Goal: Task Accomplishment & Management: Use online tool/utility

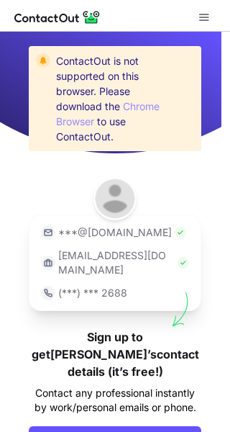
scroll to position [66, 0]
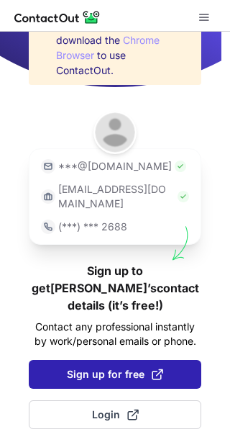
click at [118, 367] on span "Sign up for free" at bounding box center [115, 374] width 96 height 14
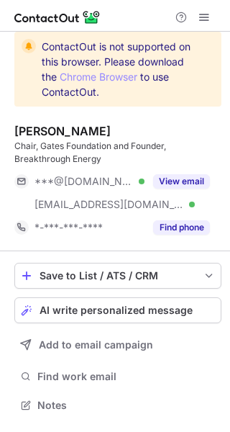
scroll to position [395, 230]
click at [173, 310] on span "AI write personalized message" at bounding box center [116, 311] width 153 height 12
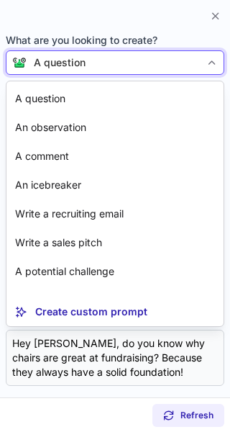
click at [132, 63] on div "A question" at bounding box center [114, 62] width 174 height 14
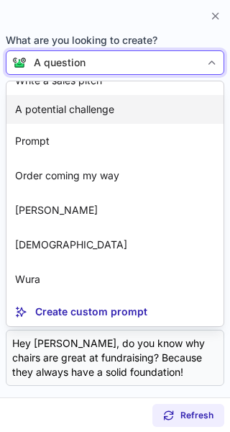
scroll to position [233, 0]
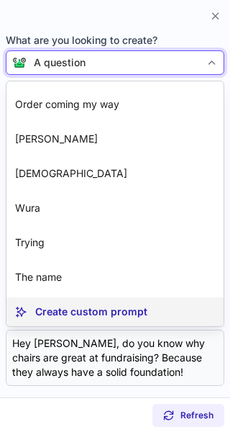
click at [141, 308] on p "Create custom prompt" at bounding box center [91, 312] width 112 height 14
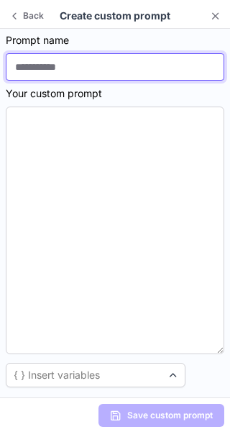
click at [74, 66] on input at bounding box center [115, 66] width 219 height 27
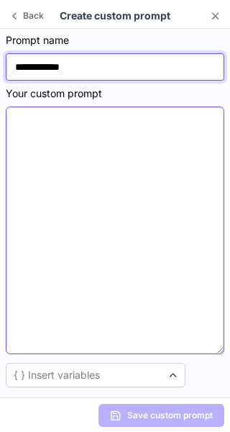
type input "**********"
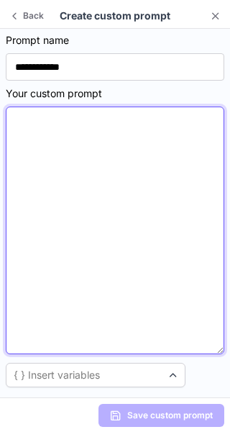
click at [153, 120] on textarea at bounding box center [115, 231] width 219 height 248
paste textarea "**********"
type textarea "**********"
click at [18, 135] on textarea at bounding box center [115, 231] width 219 height 248
paste textarea "**********"
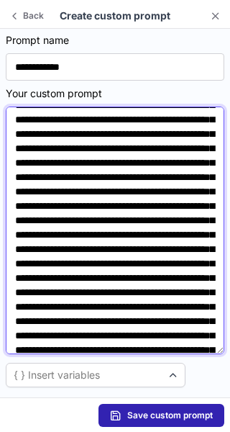
scroll to position [0, 0]
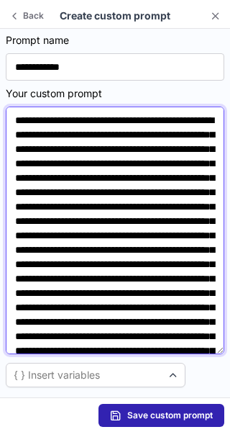
drag, startPoint x: 170, startPoint y: 130, endPoint x: 75, endPoint y: 132, distance: 95.0
click at [75, 132] on textarea at bounding box center [115, 231] width 219 height 248
click at [117, 225] on textarea at bounding box center [115, 231] width 219 height 248
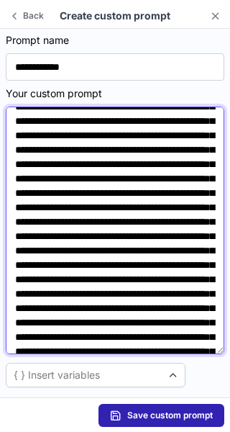
scroll to position [37, 0]
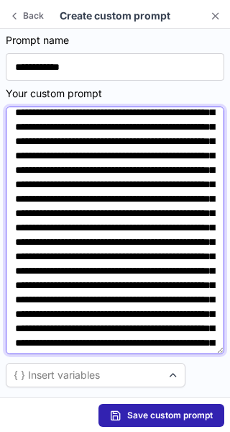
click at [78, 210] on textarea at bounding box center [115, 231] width 219 height 248
click at [117, 247] on textarea at bounding box center [115, 231] width 219 height 248
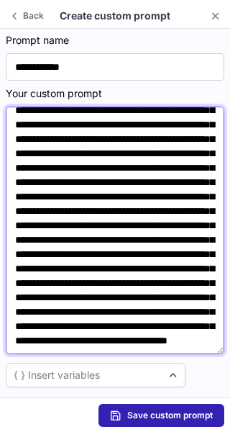
scroll to position [253, 0]
click at [83, 197] on textarea at bounding box center [115, 231] width 219 height 248
click at [55, 240] on textarea at bounding box center [115, 231] width 219 height 248
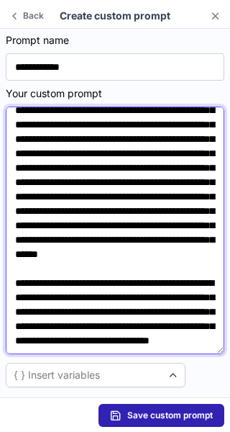
scroll to position [204, 0]
click at [87, 143] on textarea at bounding box center [115, 231] width 219 height 248
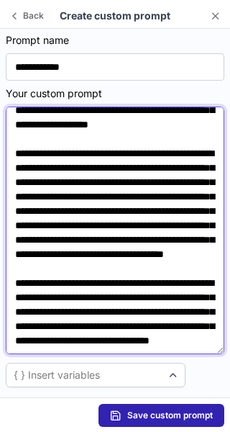
scroll to position [327, 0]
click at [89, 337] on textarea at bounding box center [115, 231] width 219 height 248
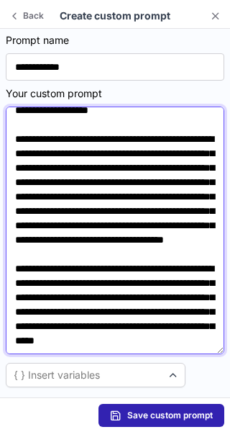
paste textarea "**********"
drag, startPoint x: 65, startPoint y: 346, endPoint x: 50, endPoint y: 349, distance: 15.4
click at [50, 349] on textarea at bounding box center [115, 231] width 219 height 248
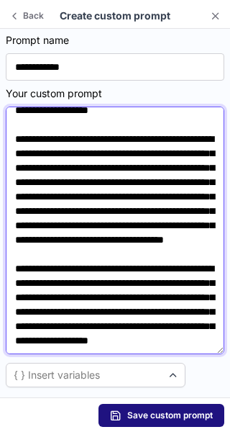
type textarea "**********"
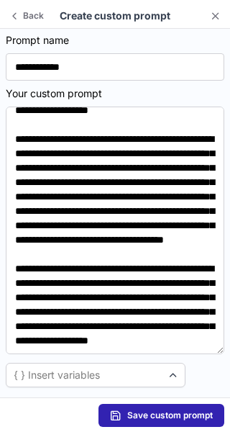
click at [141, 417] on span "Save custom prompt" at bounding box center [170, 416] width 86 height 12
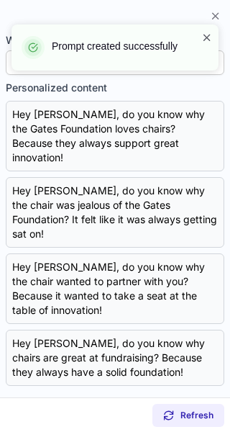
click at [208, 39] on span at bounding box center [208, 37] width 12 height 14
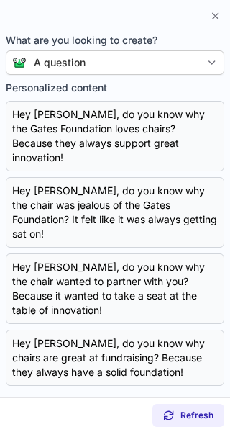
click at [142, 58] on body "Prompt created successfully ContactOut is not supported on this browser. Please…" at bounding box center [115, 216] width 230 height 432
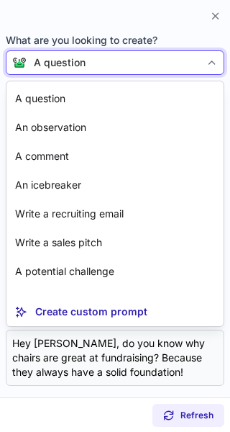
click at [75, 63] on div "A question" at bounding box center [60, 62] width 52 height 14
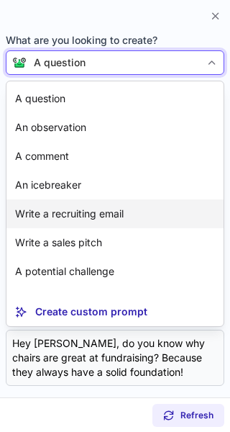
scroll to position [268, 0]
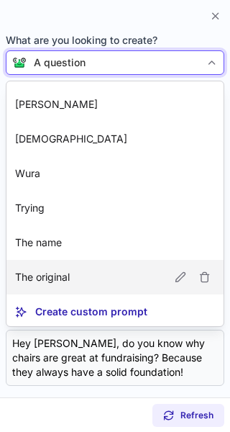
click at [59, 273] on p "The original" at bounding box center [42, 277] width 55 height 14
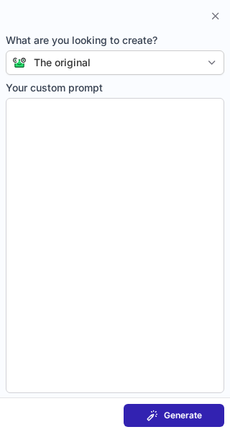
type textarea "**********"
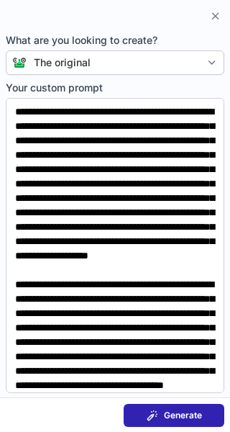
click at [171, 410] on span "Generate" at bounding box center [183, 416] width 38 height 12
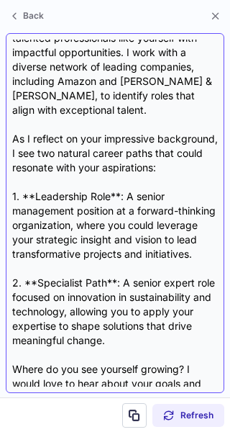
scroll to position [445, 0]
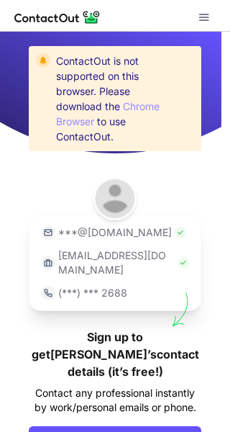
scroll to position [66, 0]
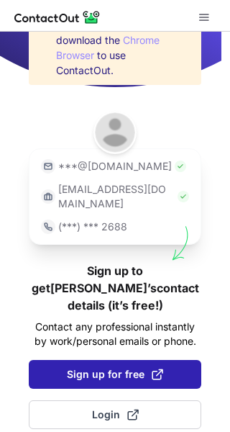
click at [112, 367] on span "Sign up for free" at bounding box center [115, 374] width 96 height 14
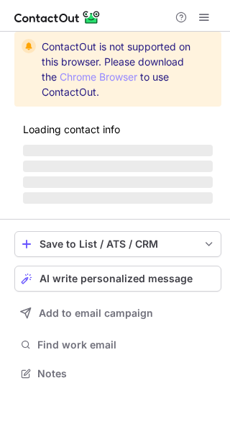
scroll to position [395, 230]
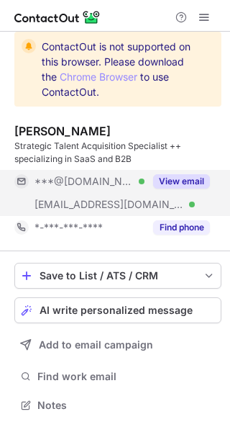
click at [185, 183] on button "View email" at bounding box center [181, 181] width 57 height 14
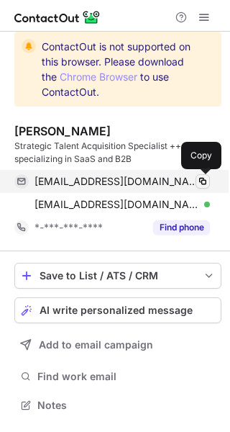
click at [204, 182] on span at bounding box center [203, 182] width 12 height 12
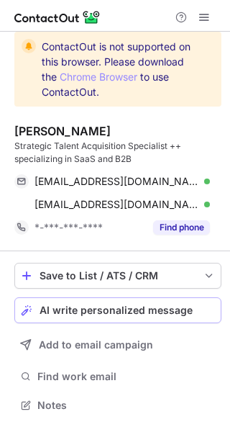
click at [99, 308] on span "AI write personalized message" at bounding box center [116, 311] width 153 height 12
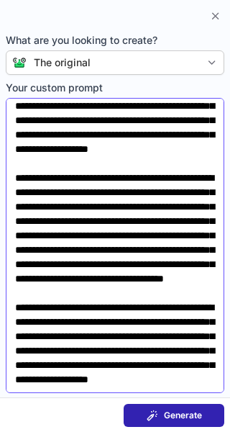
scroll to position [294, 0]
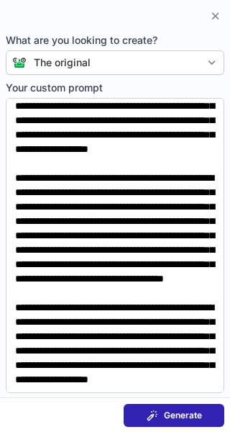
click at [175, 413] on span "Generate" at bounding box center [183, 416] width 38 height 12
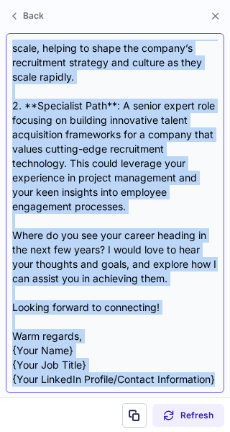
scroll to position [575, 0]
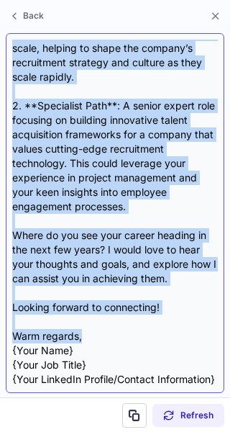
drag, startPoint x: 12, startPoint y: 116, endPoint x: 165, endPoint y: 316, distance: 251.7
click at [165, 316] on div "Subject: Exploring Exciting Opportunities in Talent Acquisition Body: Hi {Candi…" at bounding box center [115, 213] width 206 height 347
copy div "Hi {Candidate's Name}, I hope this message finds you well! I couldn’t help but …"
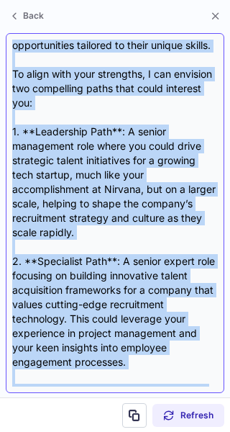
scroll to position [364, 0]
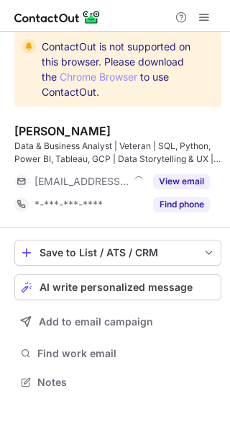
scroll to position [372, 230]
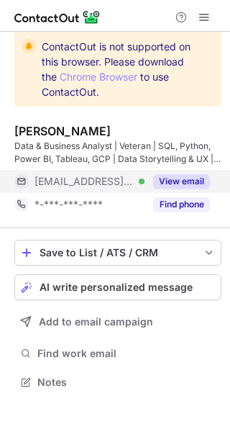
click at [197, 182] on button "View email" at bounding box center [181, 181] width 57 height 14
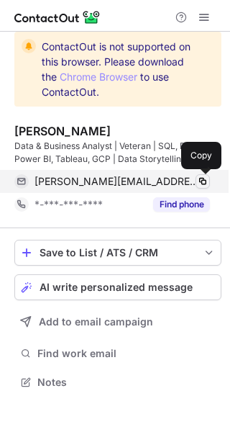
click at [200, 181] on span at bounding box center [203, 182] width 12 height 12
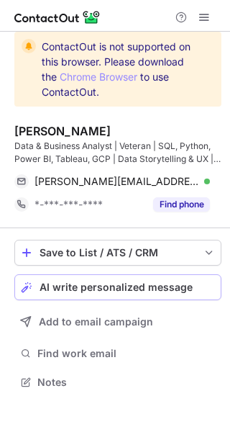
click at [95, 284] on span "AI write personalized message" at bounding box center [116, 288] width 153 height 12
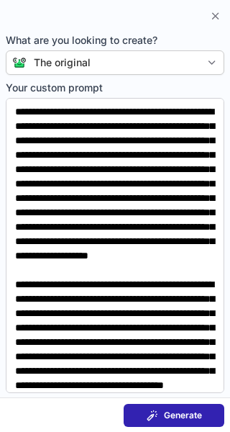
click at [167, 412] on span "Generate" at bounding box center [183, 416] width 38 height 12
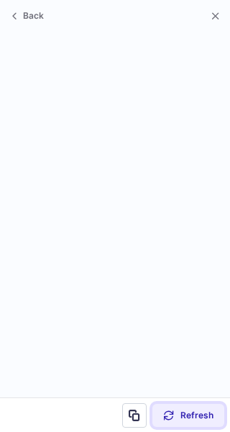
click at [182, 412] on span "Refresh" at bounding box center [197, 416] width 33 height 12
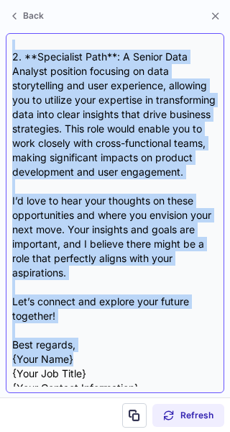
scroll to position [546, 0]
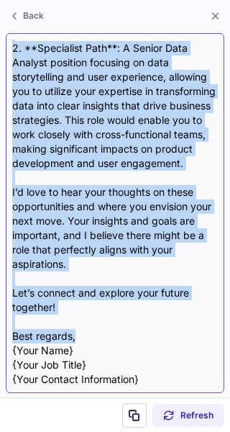
drag, startPoint x: 14, startPoint y: 102, endPoint x: 82, endPoint y: 336, distance: 244.5
click at [82, 336] on div "Subject: Unlocking Your Next Career Chapter Body: Hi {Candidate's Name}, I coul…" at bounding box center [115, 213] width 206 height 347
copy div "Lo {Ipsumdolo's Amet}, C adipis’e sedd eiu te incididun ut labo etdolor magn Al…"
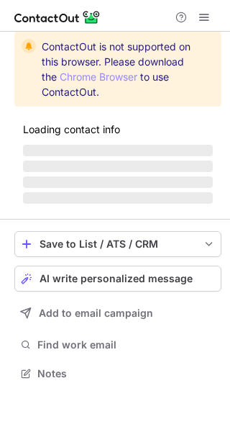
scroll to position [395, 230]
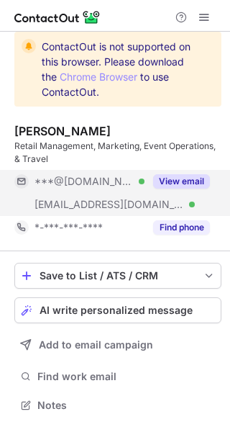
click at [178, 179] on button "View email" at bounding box center [181, 181] width 57 height 14
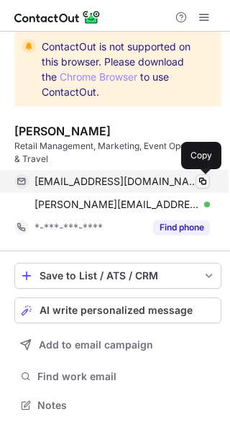
click at [200, 181] on span at bounding box center [203, 182] width 12 height 12
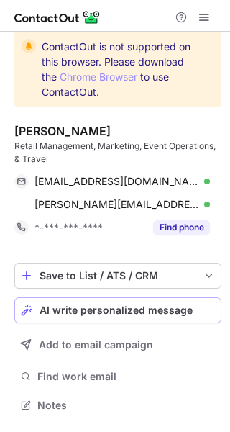
click at [104, 312] on span "AI write personalized message" at bounding box center [116, 311] width 153 height 12
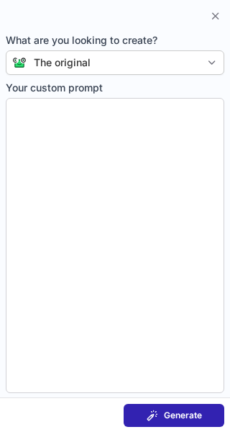
type textarea "**********"
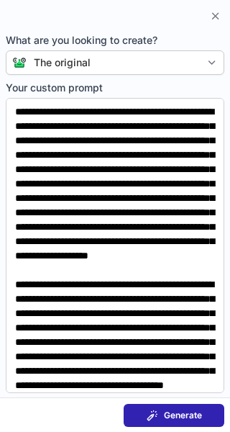
click at [161, 410] on div "Generate" at bounding box center [174, 416] width 55 height 12
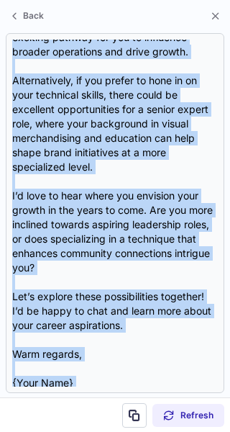
scroll to position [488, 0]
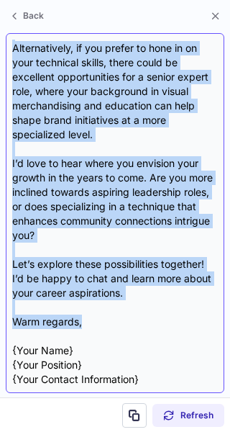
drag, startPoint x: 12, startPoint y: 101, endPoint x: 149, endPoint y: 321, distance: 259.3
click at [149, 321] on div "Subject: Exploring Exciting Opportunities Together! Body: Hi {Candidate's Name}…" at bounding box center [115, 213] width 206 height 347
copy div "Hi {Candidate's Name}, I came across your impressive journey in retail manageme…"
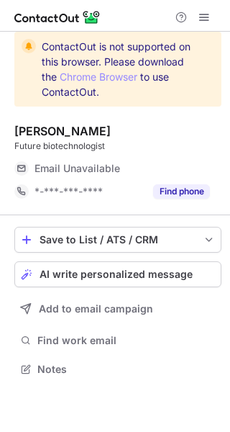
scroll to position [359, 230]
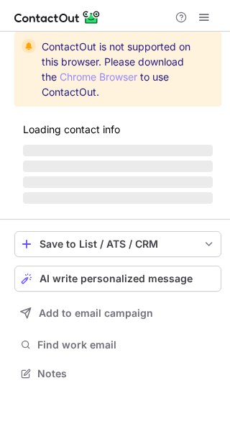
scroll to position [372, 230]
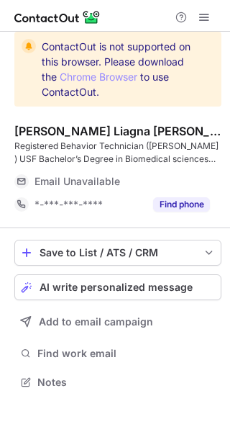
scroll to position [372, 230]
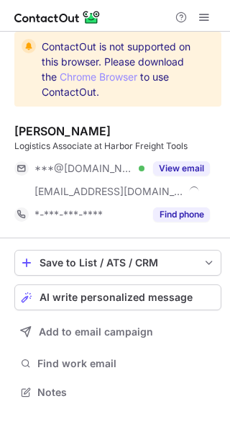
scroll to position [382, 230]
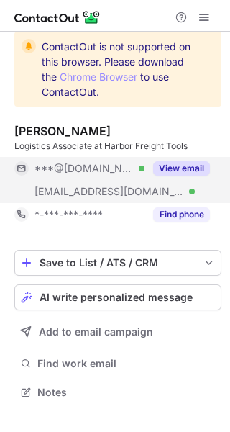
click at [190, 168] on button "View email" at bounding box center [181, 168] width 57 height 14
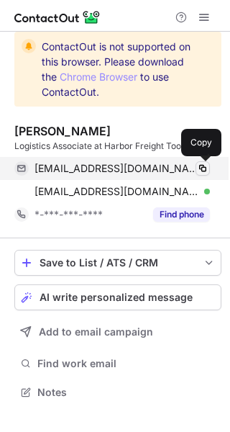
click at [206, 165] on span at bounding box center [203, 169] width 12 height 12
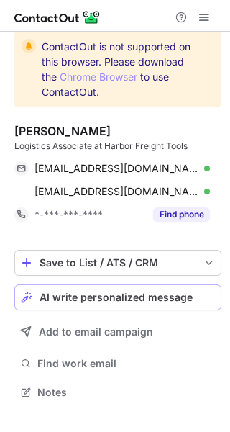
click at [96, 294] on span "AI write personalized message" at bounding box center [116, 298] width 153 height 12
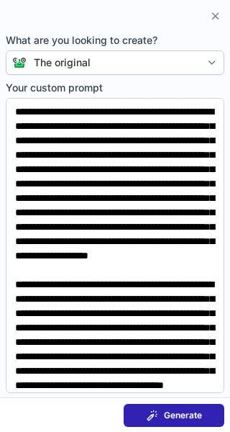
click at [171, 410] on span "Generate" at bounding box center [183, 416] width 38 height 12
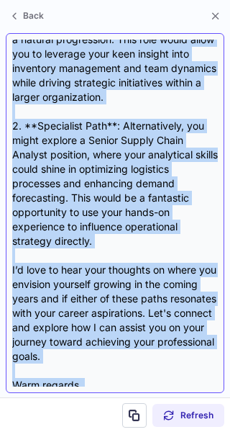
scroll to position [488, 0]
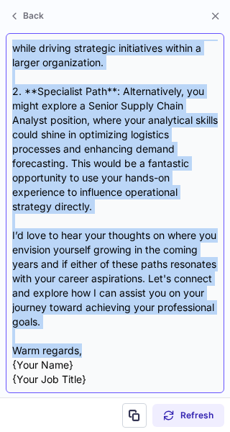
drag, startPoint x: 13, startPoint y: 115, endPoint x: 159, endPoint y: 345, distance: 272.2
click at [159, 345] on div "Subject: Exploring Exciting Career Opportunities Together Body: Hi {Candidate's…" at bounding box center [115, 213] width 206 height 347
copy div "Hi {Candidate's Name}, I hope this message finds you well! I came across your p…"
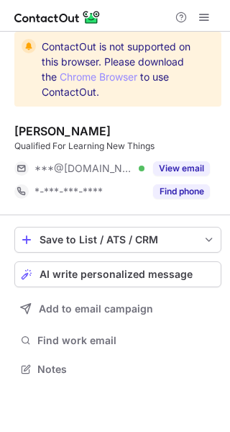
scroll to position [359, 230]
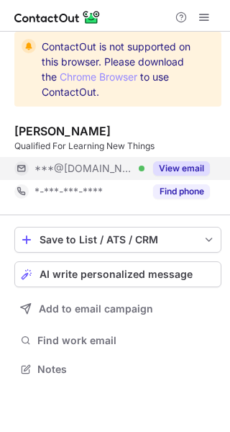
click at [192, 171] on button "View email" at bounding box center [181, 168] width 57 height 14
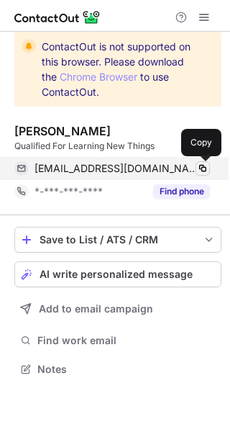
click at [204, 166] on span at bounding box center [203, 169] width 12 height 12
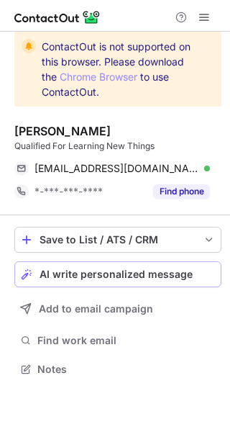
click at [121, 273] on span "AI write personalized message" at bounding box center [116, 275] width 153 height 12
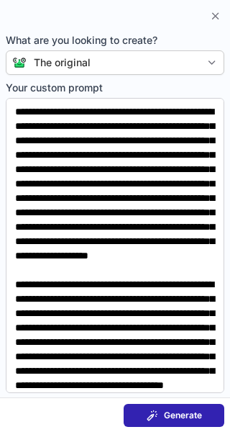
click at [160, 420] on div "Generate" at bounding box center [174, 416] width 55 height 12
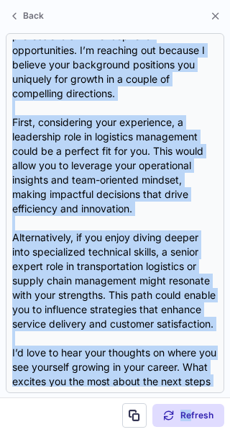
scroll to position [474, 0]
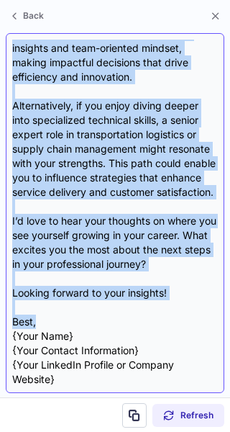
drag, startPoint x: 13, startPoint y: 116, endPoint x: 113, endPoint y: 320, distance: 227.0
click at [113, 320] on div "Subject: Exploring Exciting Opportunities with Your Unique Skills Body: Hi {Can…" at bounding box center [115, 213] width 206 height 347
copy div "Hi {Candidate's Name}, I hope this message finds you well! I recently came acro…"
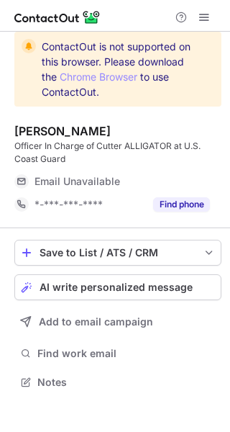
scroll to position [372, 230]
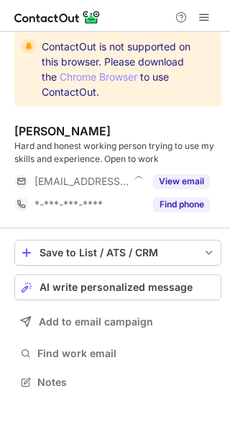
scroll to position [372, 230]
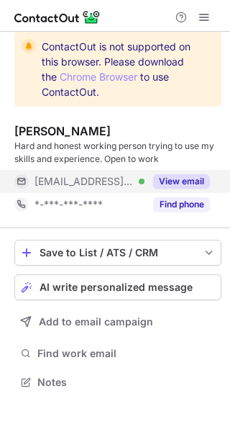
click at [186, 181] on button "View email" at bounding box center [181, 181] width 57 height 14
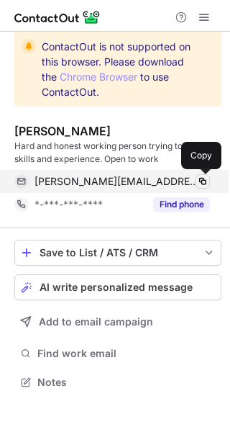
click at [201, 180] on span at bounding box center [203, 182] width 12 height 12
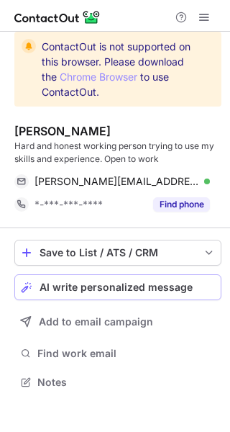
click at [95, 282] on span "AI write personalized message" at bounding box center [116, 288] width 153 height 12
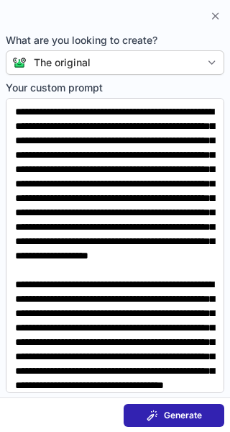
click at [159, 410] on div "Generate" at bounding box center [174, 416] width 55 height 12
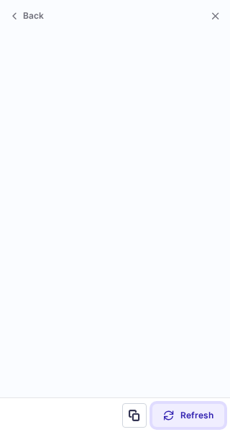
click at [174, 411] on span at bounding box center [169, 416] width 12 height 12
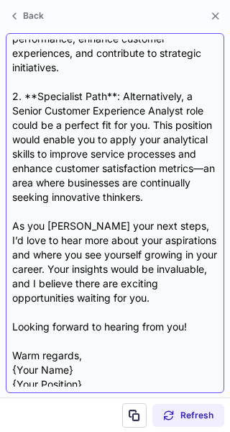
scroll to position [525, 0]
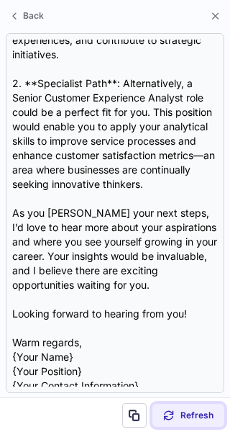
click at [181, 410] on span "Refresh" at bounding box center [197, 416] width 33 height 12
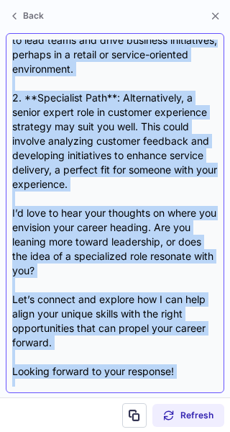
scroll to position [575, 0]
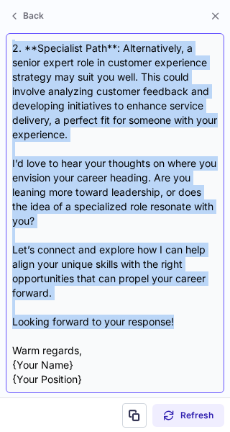
drag, startPoint x: 12, startPoint y: 115, endPoint x: 179, endPoint y: 304, distance: 251.5
click at [179, 304] on div "Subject: Exploring Exciting Opportunities for Your Future! Body: Hi {Candidate'…" at bounding box center [115, 213] width 206 height 347
copy div "Hi {Candidate's Name}, I hope this message finds you well! I couldn’t help but …"
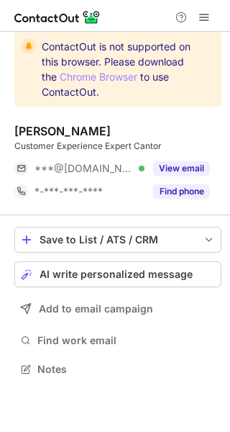
scroll to position [359, 230]
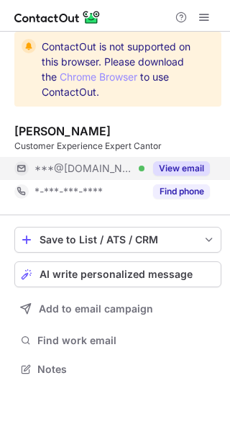
click at [179, 167] on button "View email" at bounding box center [181, 168] width 57 height 14
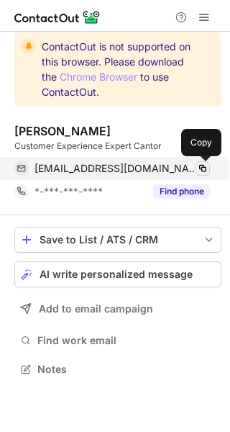
click at [204, 168] on span at bounding box center [203, 169] width 12 height 12
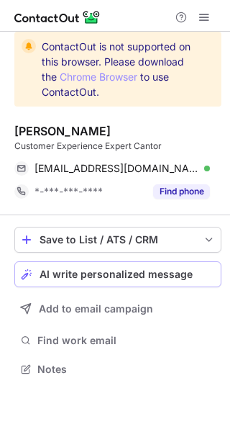
click at [104, 274] on span "AI write personalized message" at bounding box center [116, 275] width 153 height 12
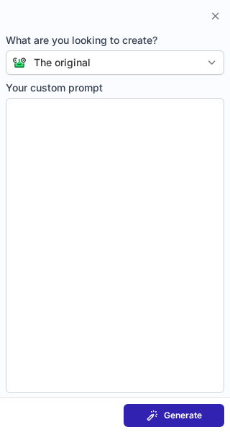
type textarea "**********"
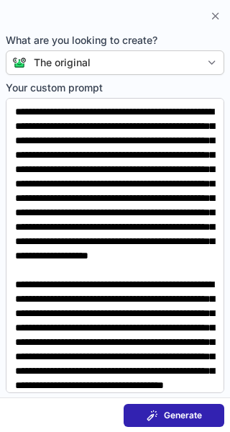
click at [170, 416] on span "Generate" at bounding box center [183, 416] width 38 height 12
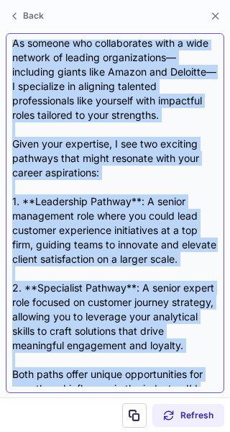
scroll to position [387, 0]
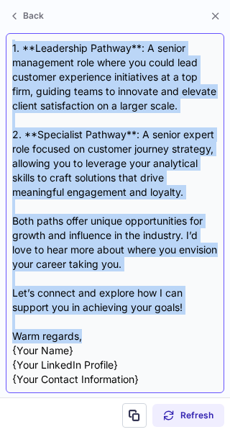
drag, startPoint x: 14, startPoint y: 100, endPoint x: 155, endPoint y: 330, distance: 270.2
click at [155, 330] on div "Subject: Exploring Exciting Opportunities Together Body: Hi {Candidate's Name},…" at bounding box center [115, 213] width 206 height 347
copy div "Hi {Candidate's Name}, I hope this message finds you well! I noticed your impre…"
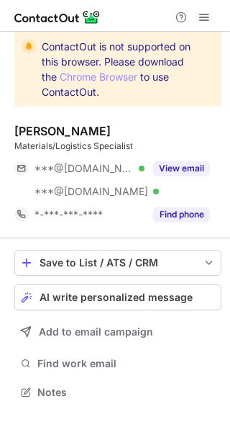
scroll to position [382, 230]
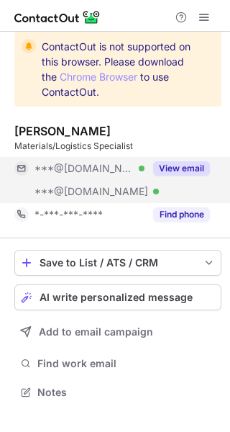
click at [194, 162] on button "View email" at bounding box center [181, 168] width 57 height 14
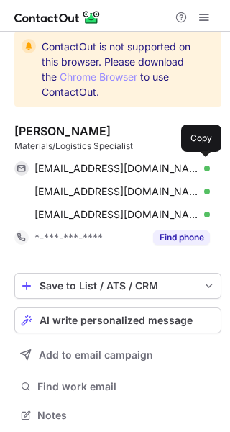
scroll to position [405, 220]
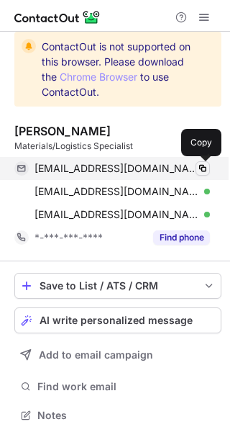
click at [205, 168] on span at bounding box center [203, 169] width 12 height 12
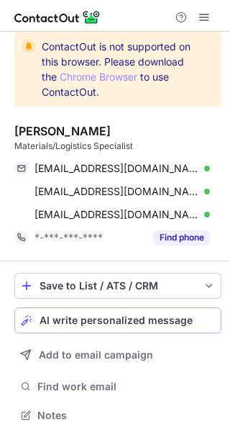
click at [94, 322] on span "AI write personalized message" at bounding box center [116, 321] width 153 height 12
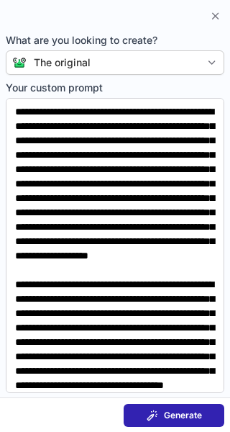
click at [166, 413] on span "Generate" at bounding box center [183, 416] width 38 height 12
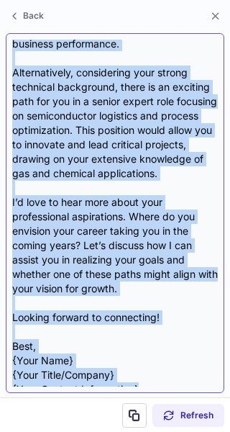
scroll to position [445, 0]
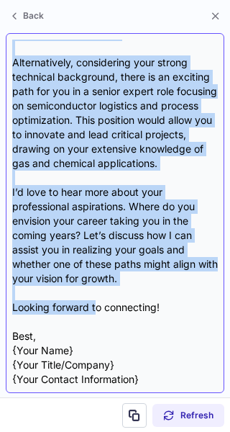
drag, startPoint x: 12, startPoint y: 102, endPoint x: 166, endPoint y: 302, distance: 252.6
click at [166, 302] on div "Subject: Exploring Exciting Opportunities Together Body: Hi {Candidate's Name},…" at bounding box center [115, 213] width 206 height 347
copy div "Lo {Ipsumdolo's Amet}, C adip elitse doei temporinci utlabor et d Magnaaliq Eni…"
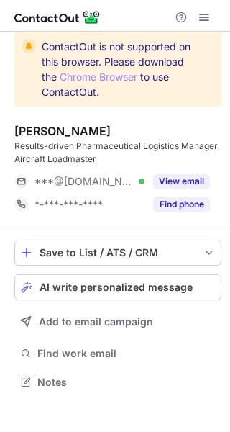
scroll to position [372, 230]
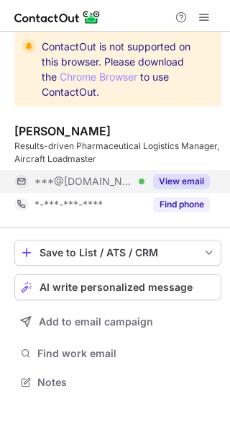
click at [181, 177] on button "View email" at bounding box center [181, 181] width 57 height 14
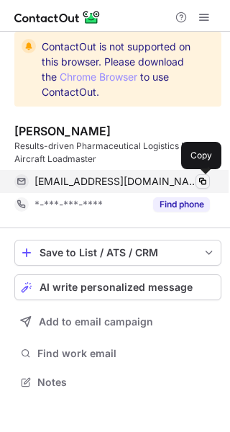
click at [205, 177] on span at bounding box center [203, 182] width 12 height 12
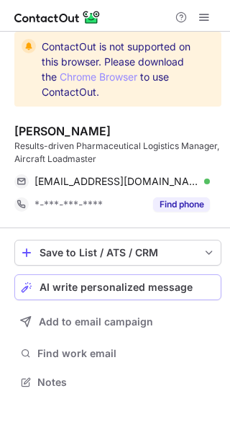
click at [95, 284] on span "AI write personalized message" at bounding box center [116, 288] width 153 height 12
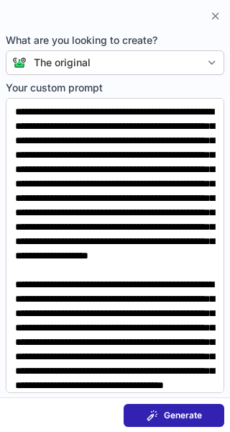
click at [157, 415] on span at bounding box center [153, 416] width 12 height 12
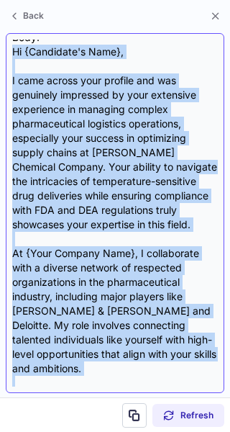
scroll to position [361, 0]
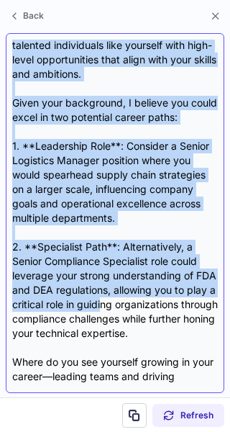
drag, startPoint x: 12, startPoint y: 116, endPoint x: 133, endPoint y: 284, distance: 206.8
click at [133, 284] on div "Subject: Exploring Exciting Opportunities in Pharmaceutical Logistics Body: Hi …" at bounding box center [115, 213] width 206 height 347
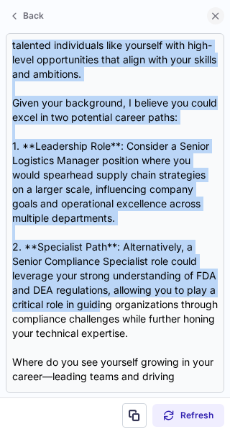
click at [219, 15] on span at bounding box center [216, 16] width 12 height 12
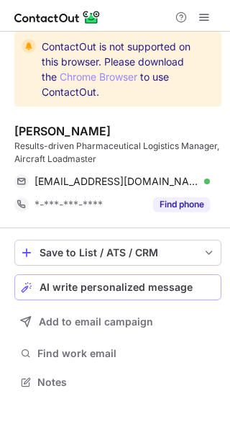
click at [94, 283] on span "AI write personalized message" at bounding box center [116, 288] width 153 height 12
click at [98, 284] on span "AI write personalized message" at bounding box center [116, 288] width 153 height 12
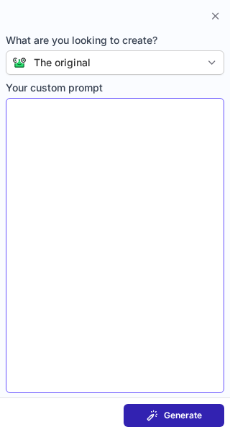
type textarea "**********"
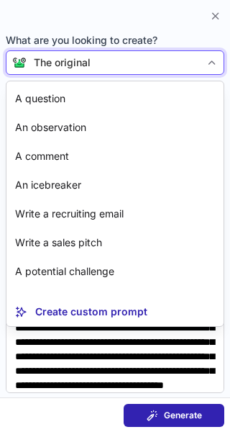
click at [89, 57] on div "The original" at bounding box center [62, 62] width 57 height 14
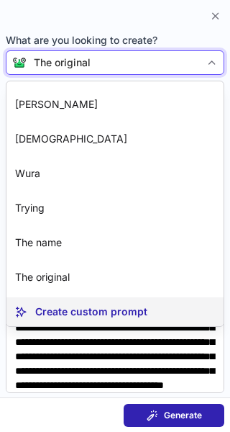
click at [94, 306] on p "Create custom prompt" at bounding box center [91, 312] width 112 height 14
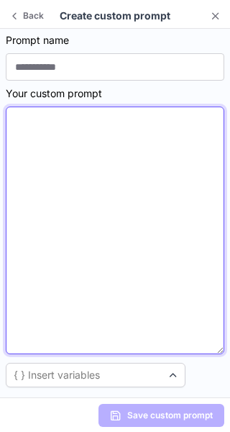
click at [85, 190] on textarea at bounding box center [115, 231] width 219 height 248
paste textarea "**********"
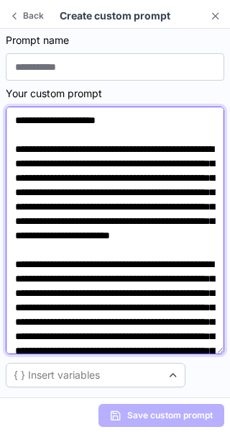
scroll to position [233, 0]
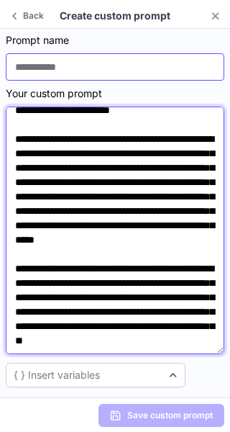
type textarea "**********"
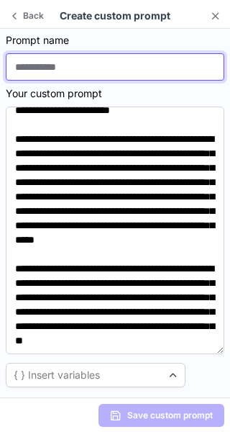
click at [74, 66] on input at bounding box center [115, 66] width 219 height 27
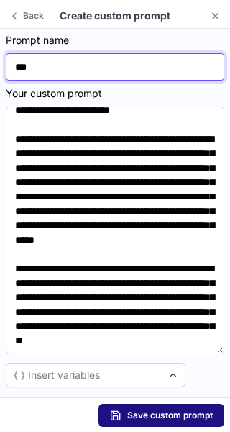
type input "***"
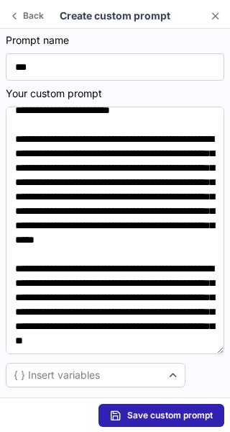
click at [166, 418] on span "Save custom prompt" at bounding box center [170, 416] width 86 height 12
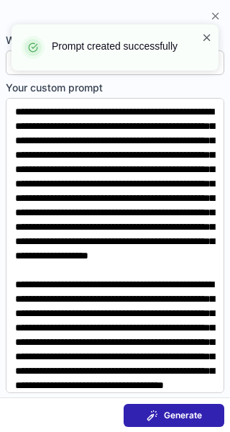
click at [205, 32] on span at bounding box center [208, 37] width 12 height 14
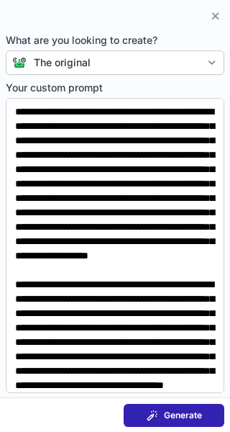
click at [187, 55] on body "Prompt created successfully ContactOut is not supported on this browser. Please…" at bounding box center [115, 216] width 230 height 432
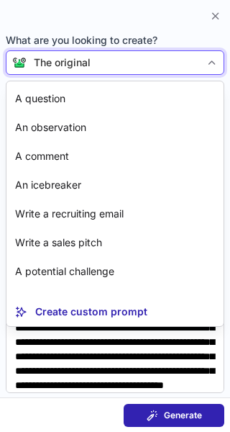
click at [128, 65] on div "The original" at bounding box center [114, 62] width 174 height 14
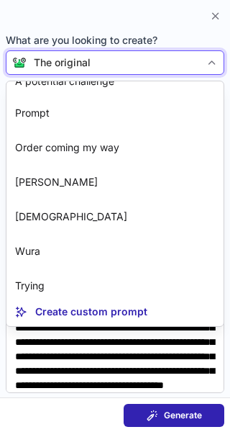
scroll to position [302, 0]
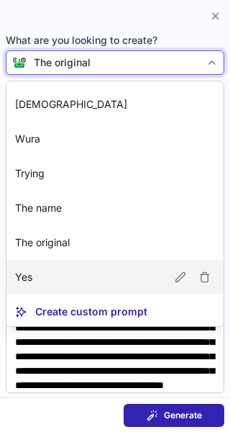
click at [91, 271] on article "Yes" at bounding box center [114, 277] width 217 height 35
type textarea "**********"
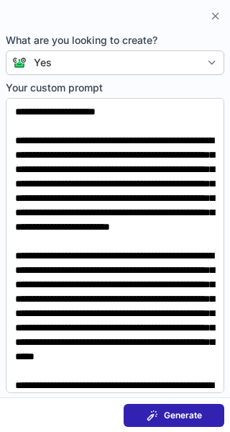
click at [178, 420] on span "Generate" at bounding box center [183, 416] width 38 height 12
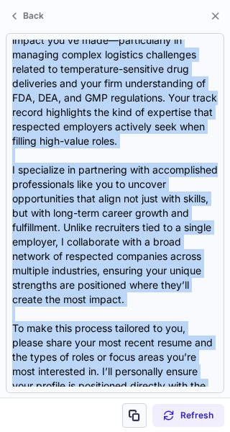
scroll to position [143, 0]
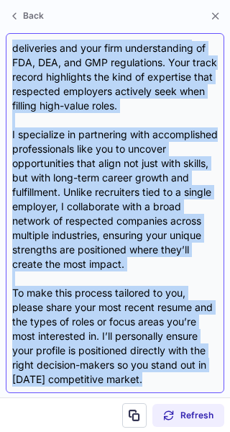
drag, startPoint x: 12, startPoint y: 40, endPoint x: 218, endPoint y: 375, distance: 393.7
click at [218, 375] on div "Hi {Candidate’s Name}, After reviewing your background in pharmaceutical logist…" at bounding box center [115, 213] width 219 height 360
copy div "Hi {Candidate’s Name}, After reviewing your background in pharmaceutical logist…"
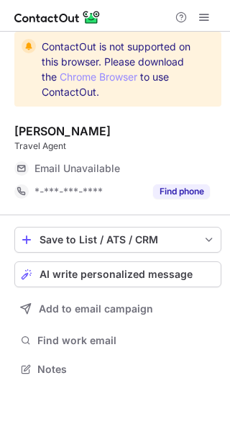
scroll to position [359, 230]
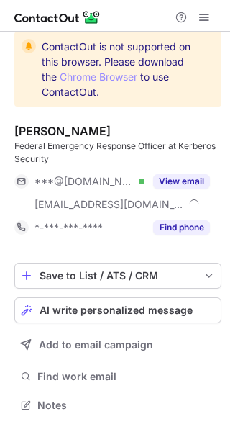
scroll to position [395, 230]
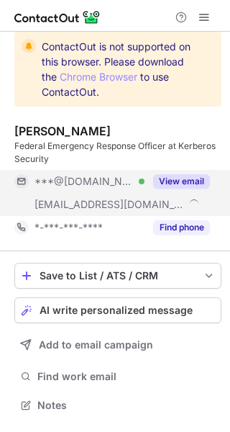
click at [184, 175] on button "View email" at bounding box center [181, 181] width 57 height 14
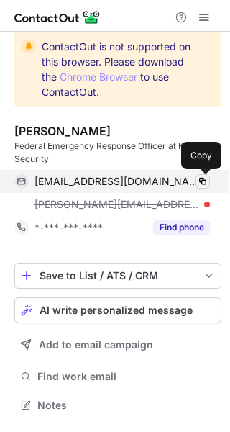
click at [202, 178] on span at bounding box center [203, 182] width 12 height 12
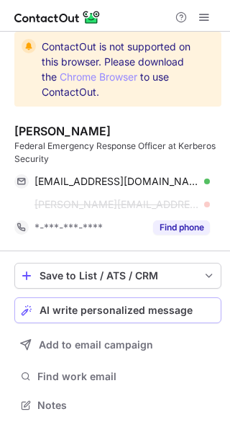
click at [134, 306] on span "AI write personalized message" at bounding box center [116, 311] width 153 height 12
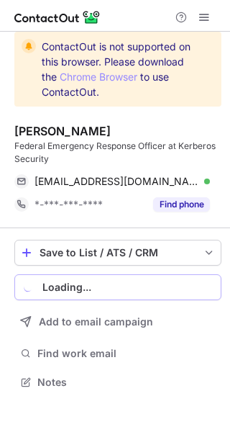
scroll to position [372, 230]
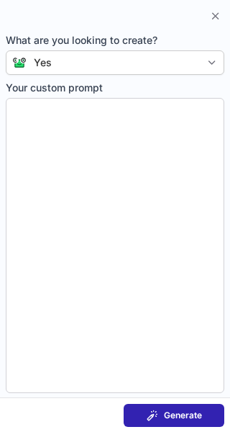
type textarea "**********"
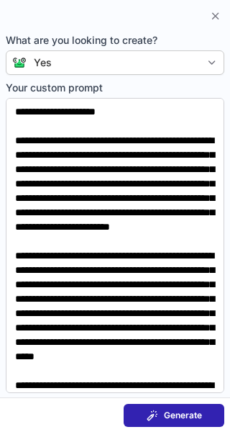
click at [176, 413] on span "Generate" at bounding box center [183, 416] width 38 height 12
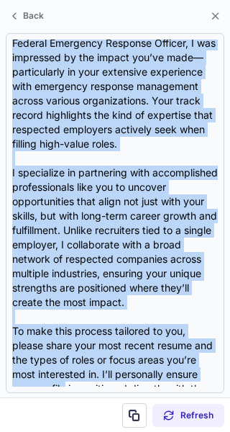
scroll to position [114, 0]
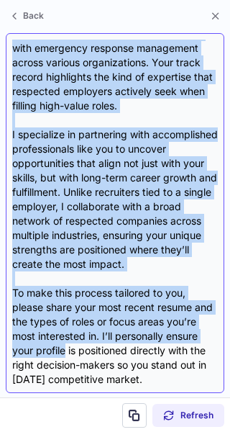
drag, startPoint x: 12, startPoint y: 48, endPoint x: 204, endPoint y: 375, distance: 380.2
click at [204, 375] on div "Hi {Candidate’s Name}, After reviewing your background as a Federal Emergency R…" at bounding box center [115, 213] width 219 height 360
copy div "Lo {Ipsumdolo’s Amet}, Conse adipiscin elit seddoeiusm te i Utlabor Etdolorem A…"
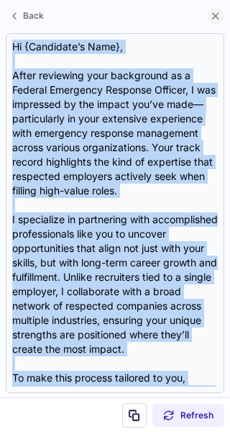
click at [217, 15] on span at bounding box center [216, 16] width 12 height 12
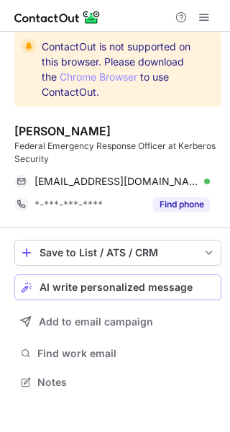
click at [105, 282] on span "AI write personalized message" at bounding box center [116, 288] width 153 height 12
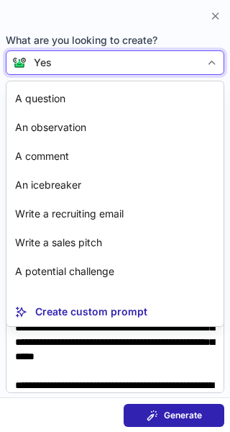
click at [68, 58] on div "Yes" at bounding box center [114, 62] width 174 height 14
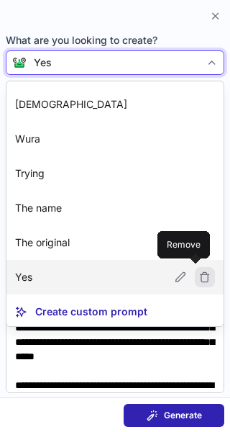
click at [199, 279] on span at bounding box center [205, 277] width 12 height 12
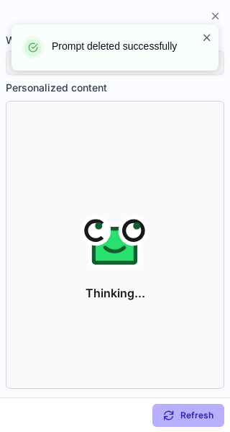
click at [210, 37] on span at bounding box center [208, 37] width 12 height 14
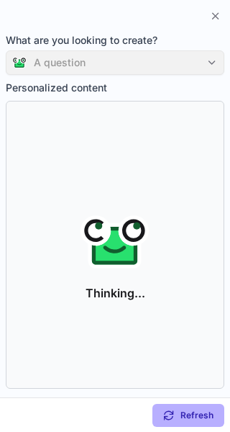
click at [186, 52] on div "A question" at bounding box center [115, 62] width 219 height 24
click at [186, 61] on div "A question" at bounding box center [115, 62] width 219 height 24
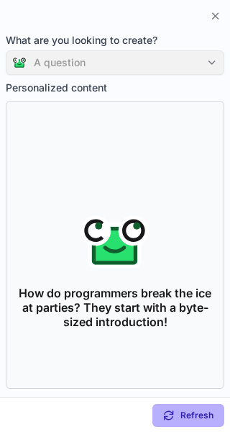
click at [171, 58] on div "A question" at bounding box center [115, 62] width 219 height 24
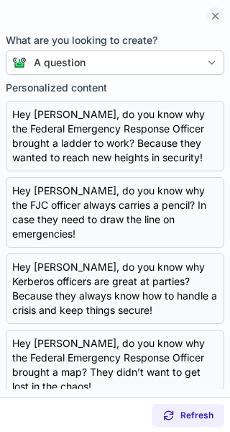
click at [215, 10] on span at bounding box center [216, 16] width 12 height 12
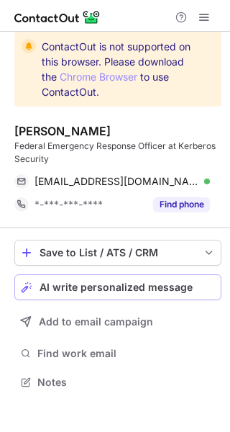
click at [68, 282] on span "AI write personalized message" at bounding box center [116, 288] width 153 height 12
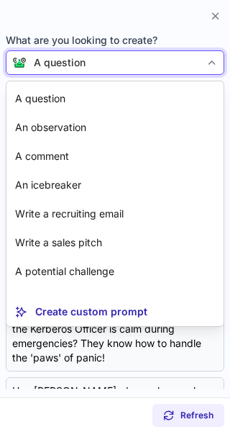
click at [156, 66] on div "A question" at bounding box center [114, 62] width 174 height 14
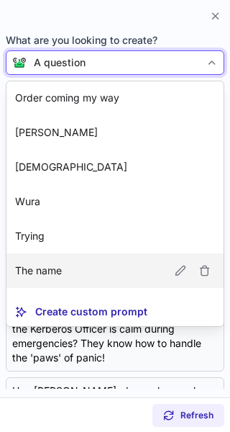
scroll to position [268, 0]
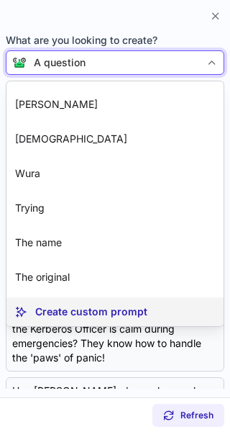
click at [99, 315] on p "Create custom prompt" at bounding box center [91, 312] width 112 height 14
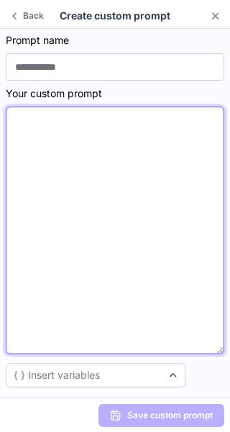
click at [63, 207] on textarea at bounding box center [115, 231] width 219 height 248
paste textarea "**********"
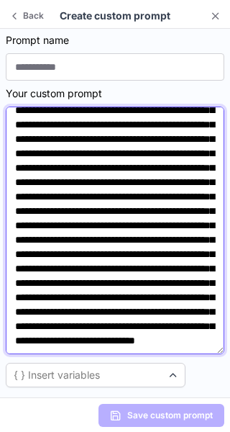
scroll to position [0, 0]
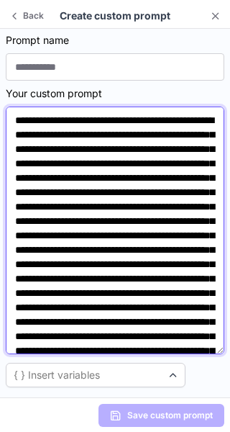
click at [87, 220] on textarea "**********" at bounding box center [115, 231] width 219 height 248
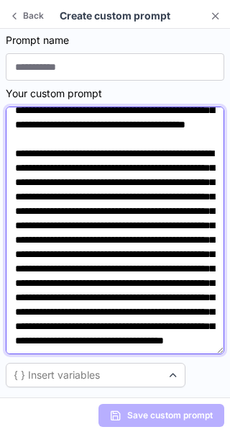
scroll to position [197, 0]
click at [176, 213] on textarea at bounding box center [115, 231] width 219 height 248
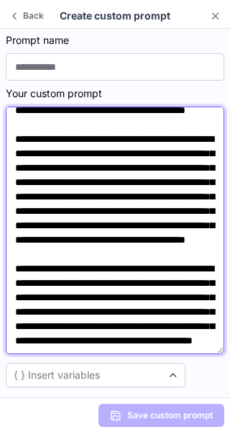
scroll to position [212, 0]
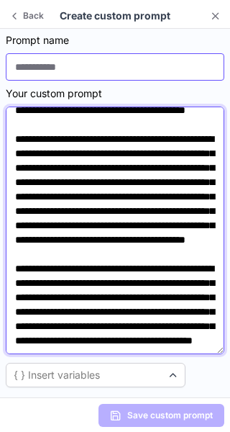
type textarea "**********"
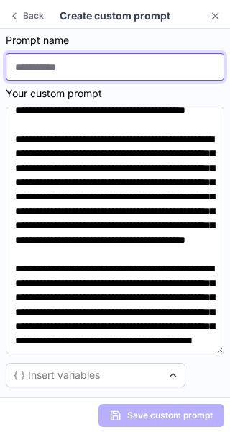
click at [125, 66] on input at bounding box center [115, 66] width 219 height 27
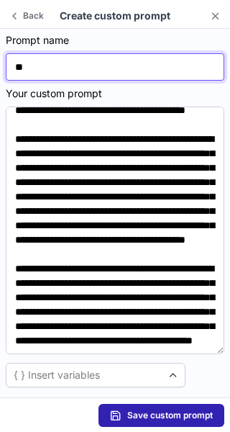
type input "*"
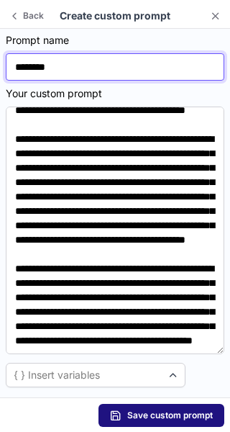
type input "********"
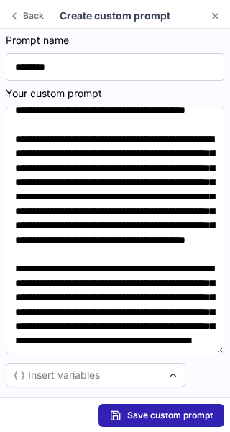
click at [164, 413] on span "Save custom prompt" at bounding box center [170, 416] width 86 height 12
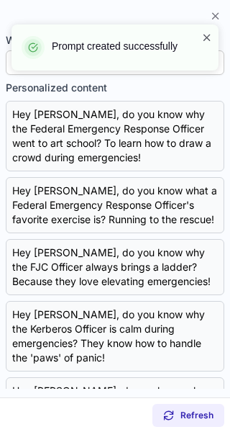
click at [207, 38] on span at bounding box center [208, 37] width 12 height 14
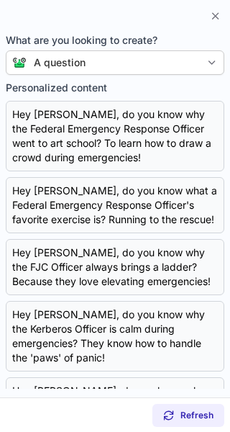
click at [150, 55] on body "Prompt created successfully Help & Support ContactOut is not supported on this …" at bounding box center [115, 216] width 230 height 432
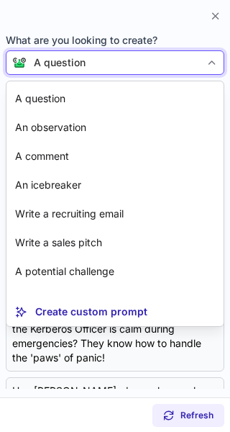
click at [62, 65] on div "A question" at bounding box center [60, 62] width 52 height 14
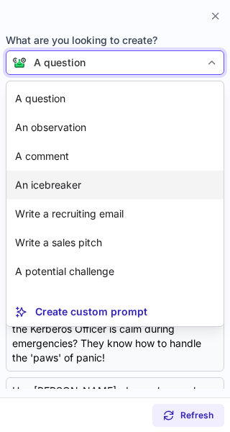
scroll to position [302, 0]
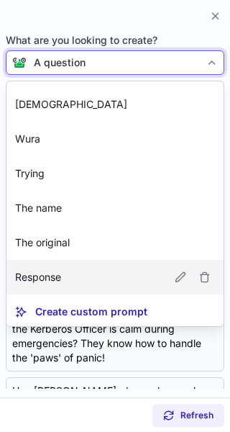
click at [75, 276] on article "Response" at bounding box center [114, 277] width 217 height 35
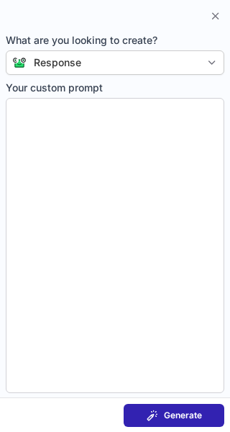
type textarea "**********"
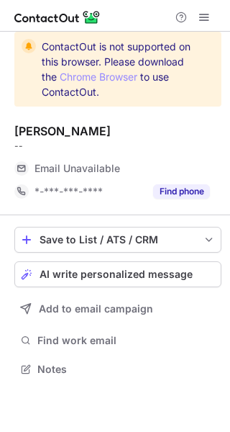
scroll to position [359, 230]
